Goal: Understand process/instructions: Learn how to perform a task or action

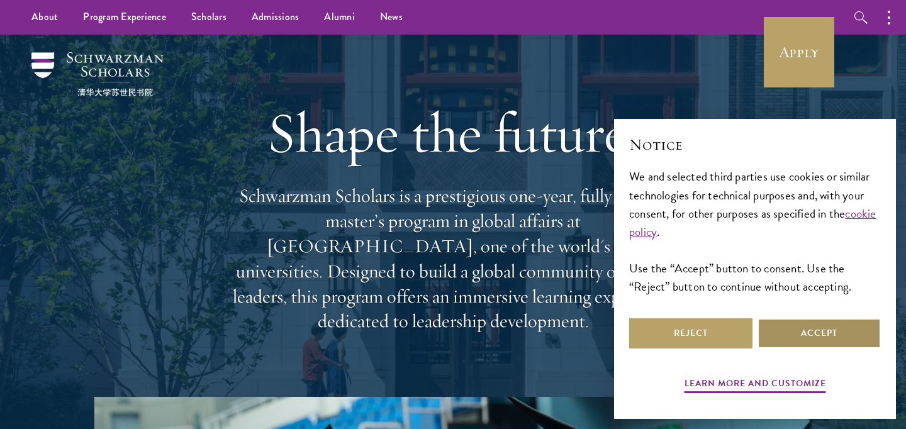
click at [820, 326] on button "Accept" at bounding box center [819, 334] width 123 height 30
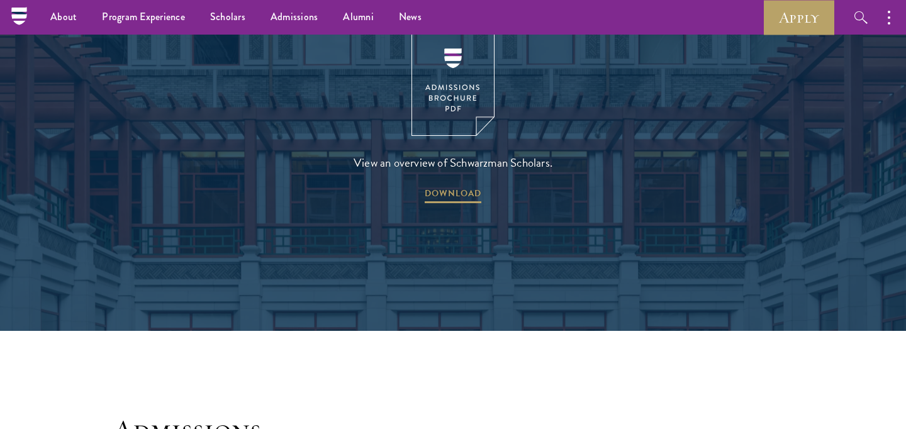
scroll to position [1603, 0]
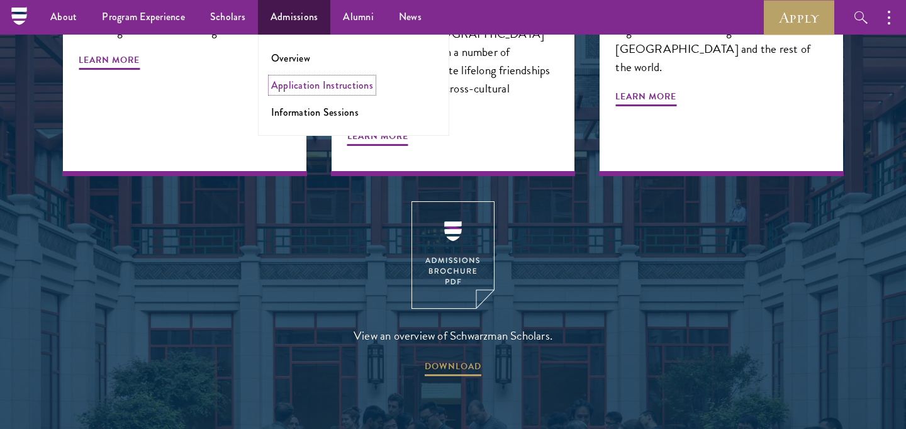
click at [304, 85] on link "Application Instructions" at bounding box center [322, 85] width 102 height 14
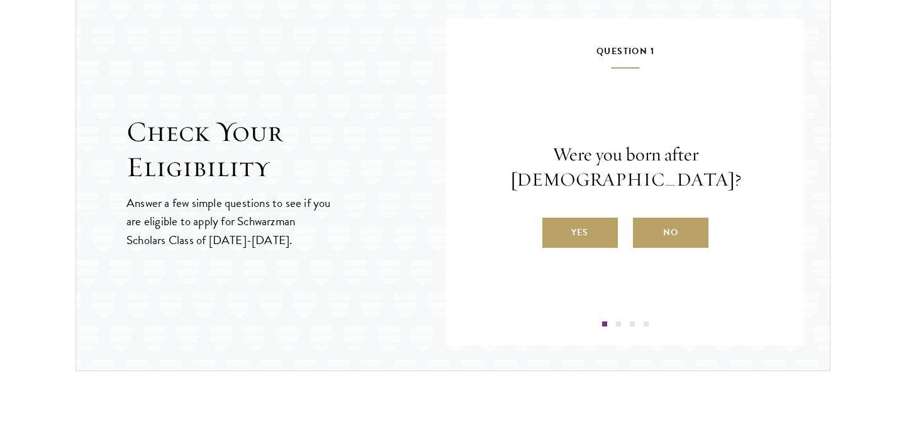
scroll to position [1339, 0]
click at [586, 222] on label "Yes" at bounding box center [581, 232] width 76 height 30
click at [554, 222] on input "Yes" at bounding box center [548, 223] width 11 height 11
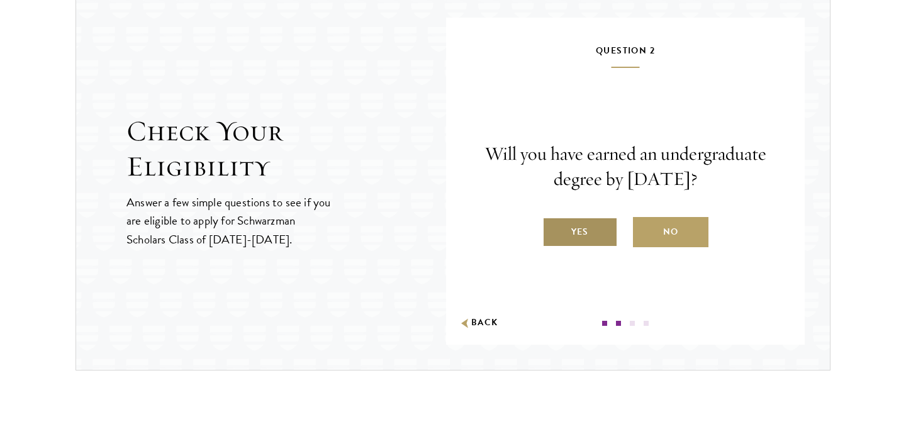
click at [570, 231] on label "Yes" at bounding box center [581, 232] width 76 height 30
click at [554, 230] on input "Yes" at bounding box center [548, 223] width 11 height 11
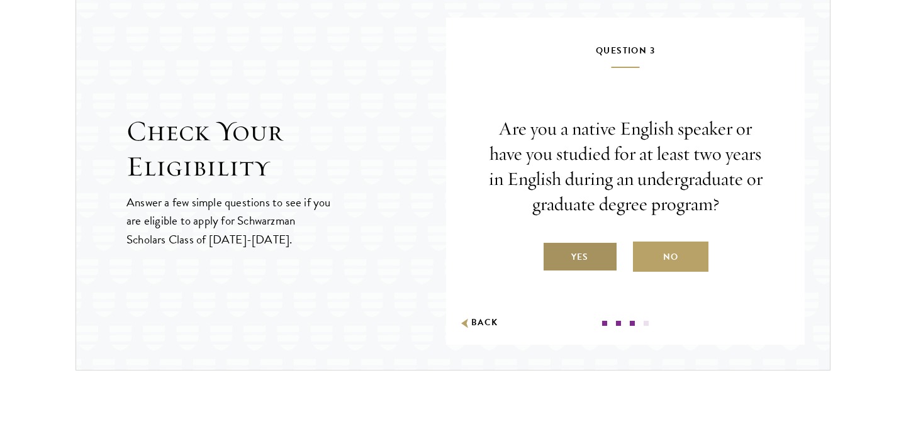
click at [579, 258] on label "Yes" at bounding box center [581, 257] width 76 height 30
click at [554, 255] on input "Yes" at bounding box center [548, 249] width 11 height 11
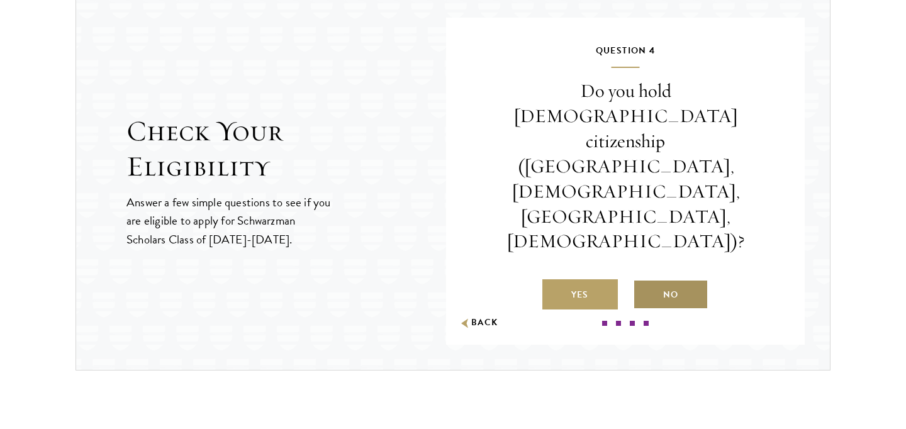
click at [672, 279] on label "No" at bounding box center [671, 294] width 76 height 30
click at [645, 281] on input "No" at bounding box center [638, 286] width 11 height 11
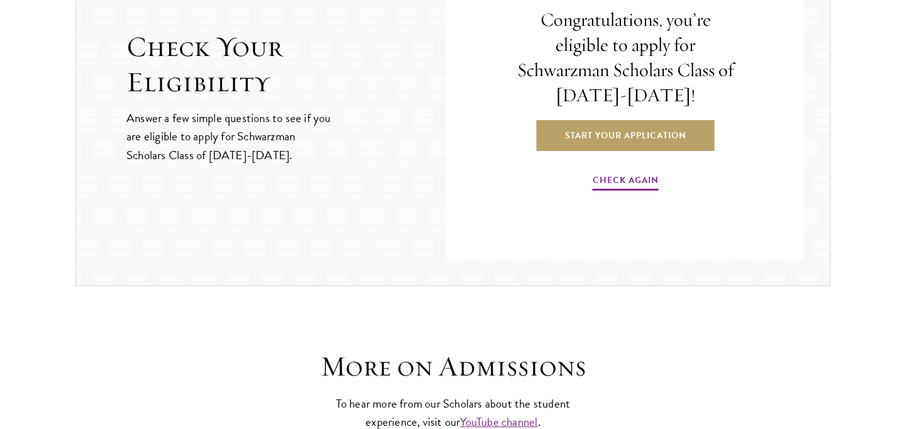
scroll to position [1424, 0]
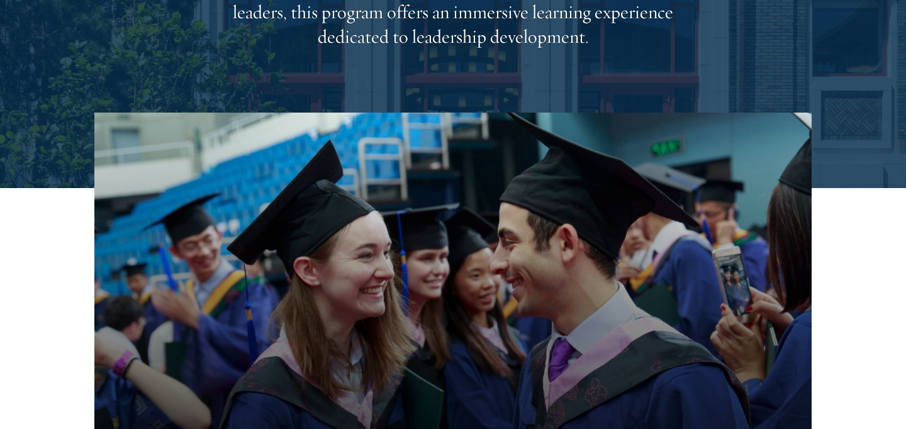
scroll to position [307, 0]
